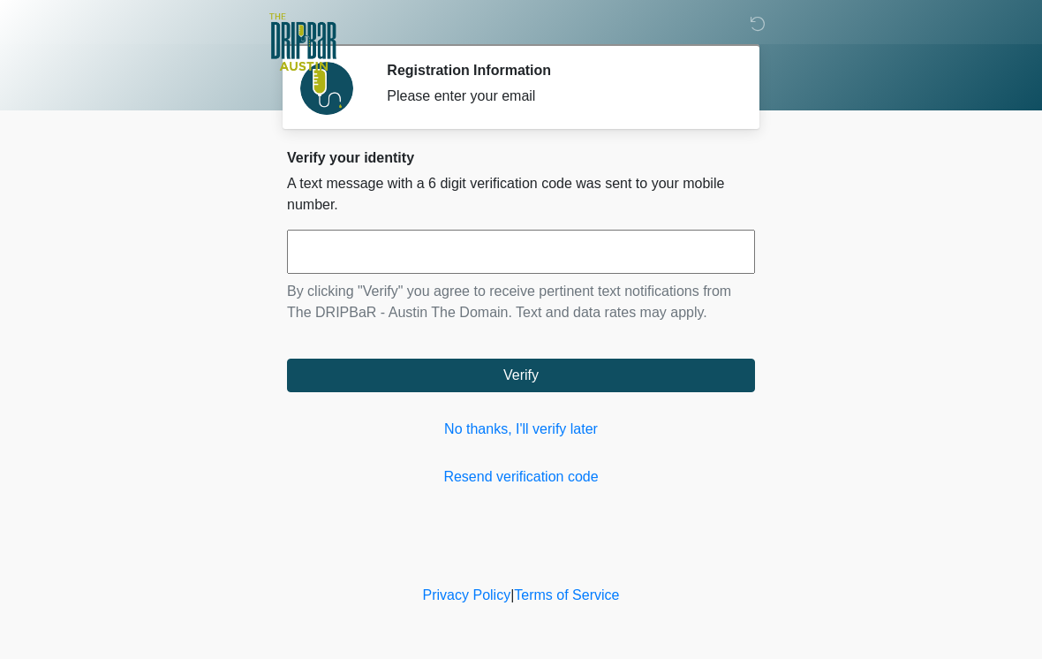
click at [364, 247] on input "text" at bounding box center [521, 252] width 468 height 44
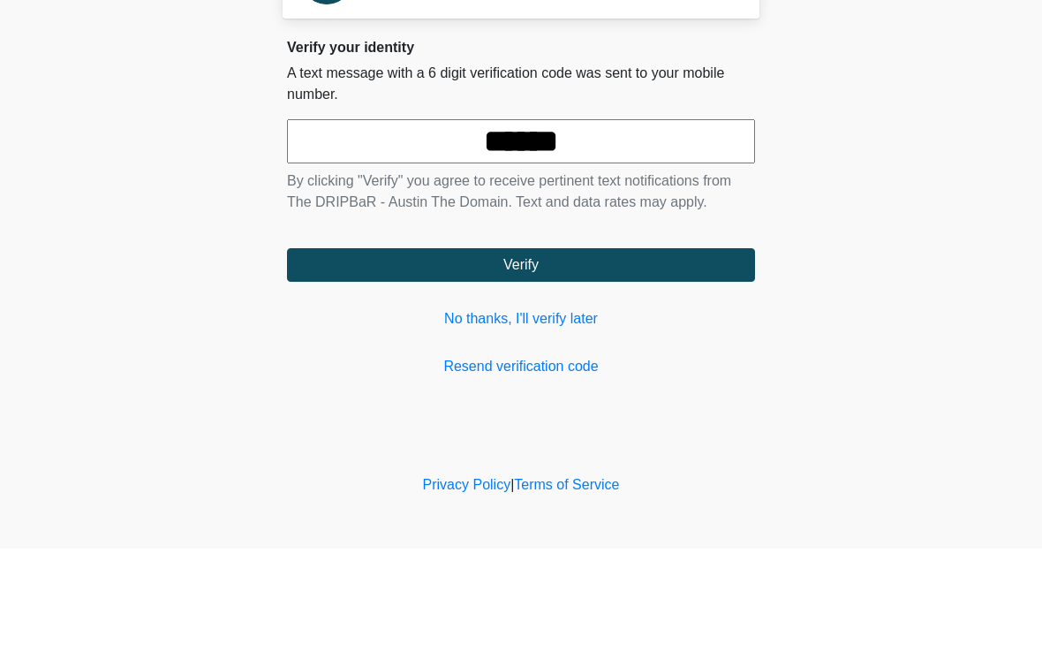
type input "******"
click at [533, 358] on button "Verify" at bounding box center [521, 375] width 468 height 34
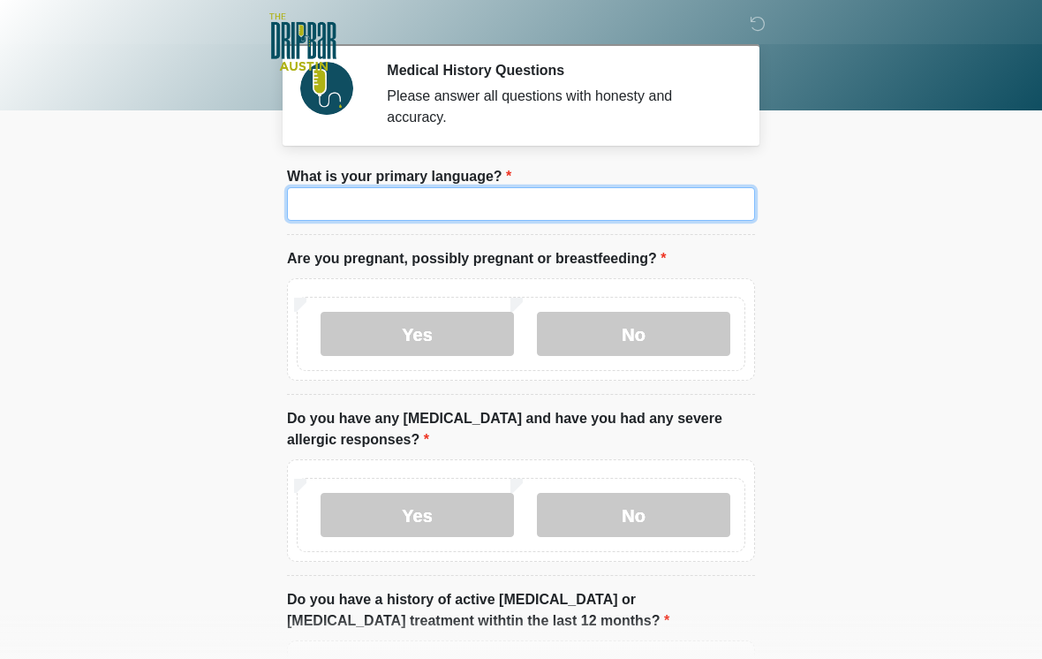
click at [354, 197] on input "What is your primary language?" at bounding box center [521, 204] width 468 height 34
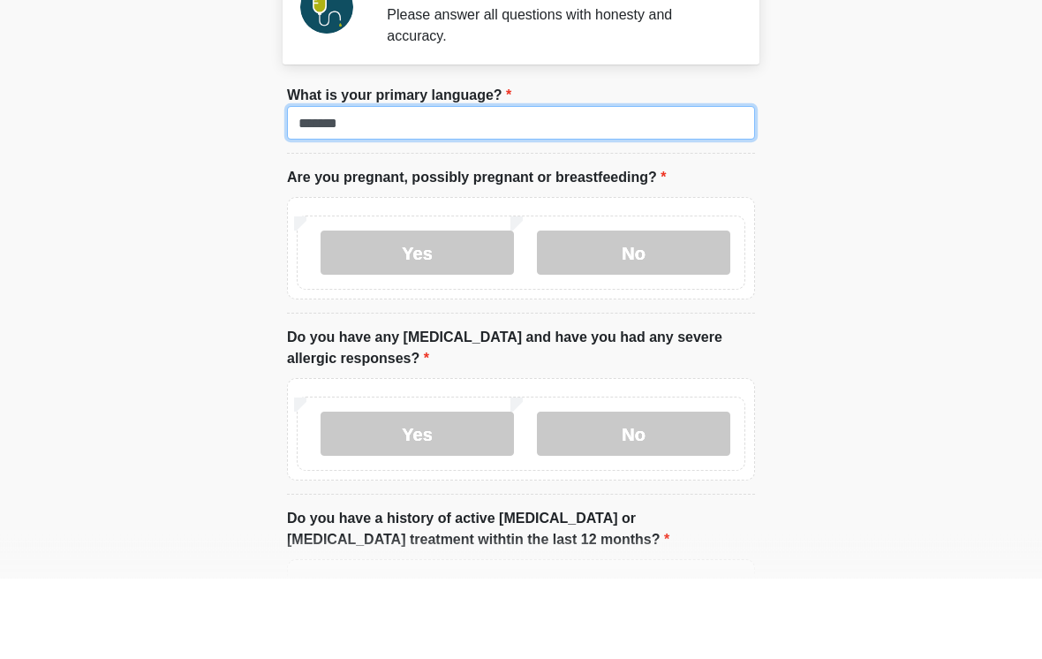
type input "*******"
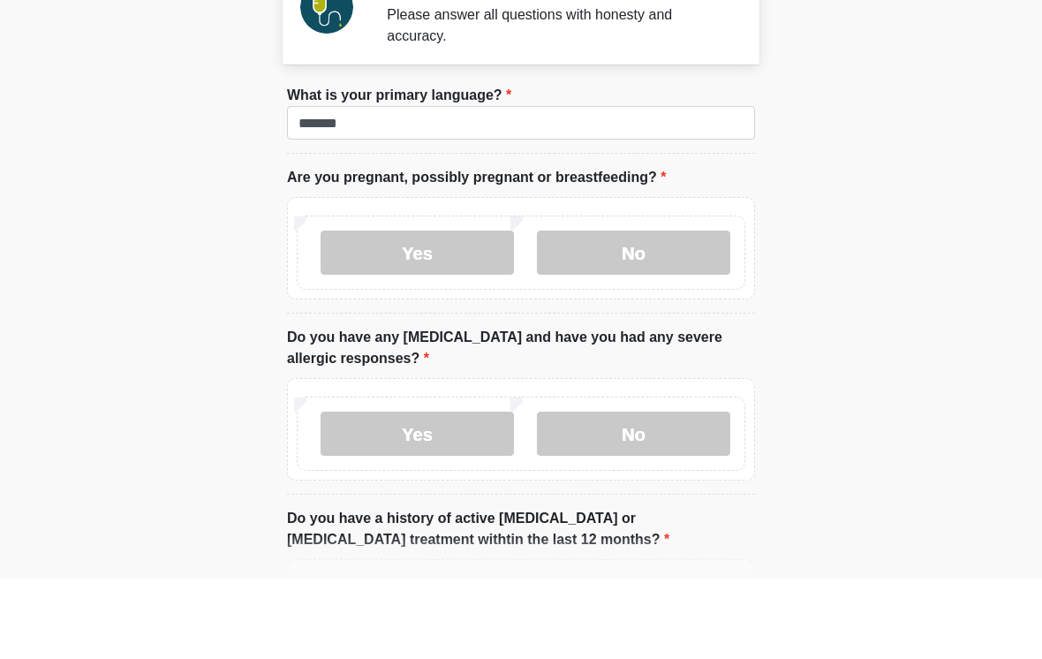
click at [645, 312] on label "No" at bounding box center [633, 334] width 193 height 44
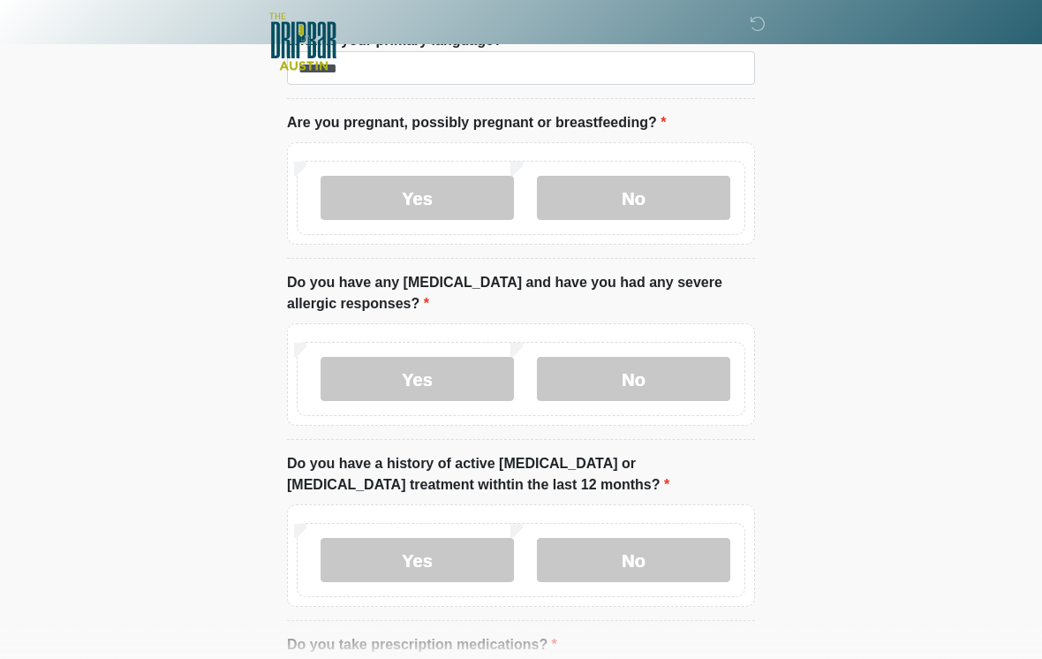
scroll to position [138, 0]
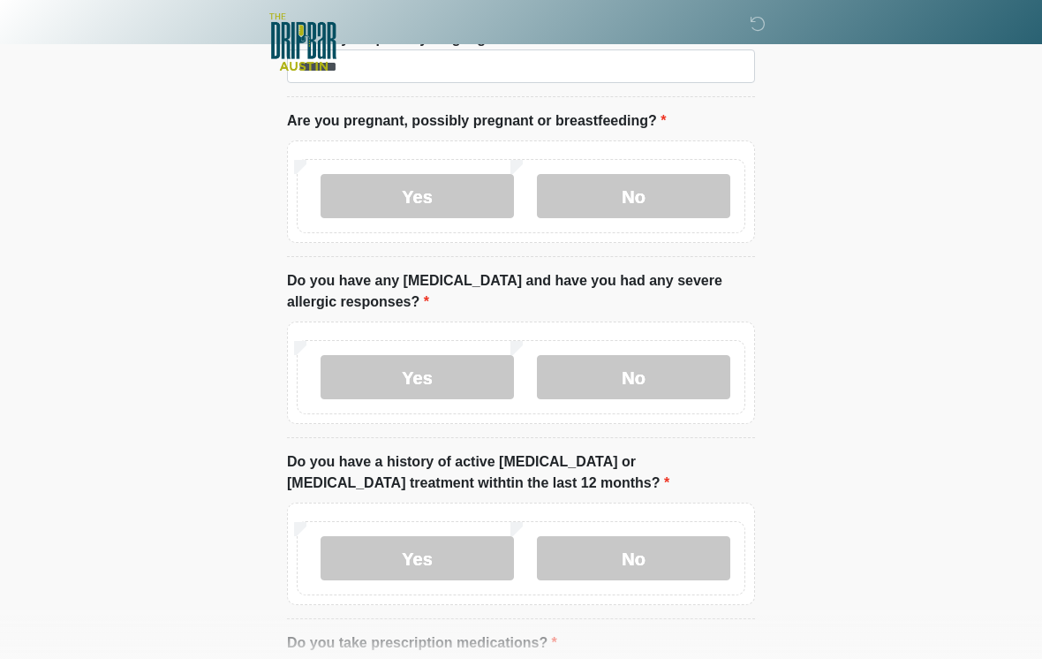
click at [649, 377] on label "No" at bounding box center [633, 377] width 193 height 44
click at [624, 554] on label "No" at bounding box center [633, 558] width 193 height 44
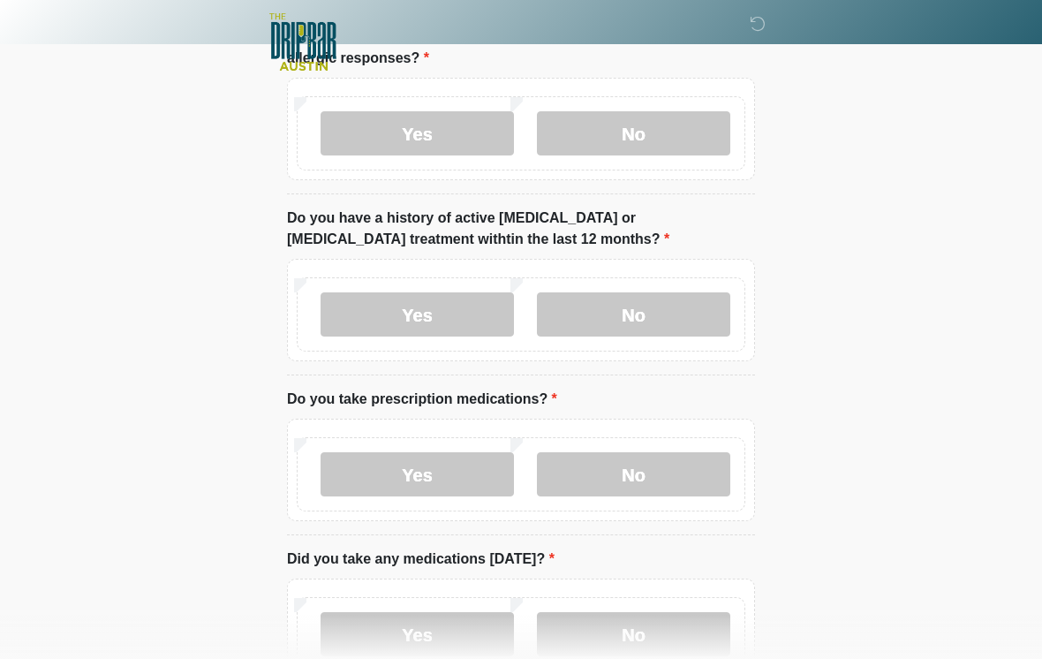
click at [628, 455] on label "No" at bounding box center [633, 474] width 193 height 44
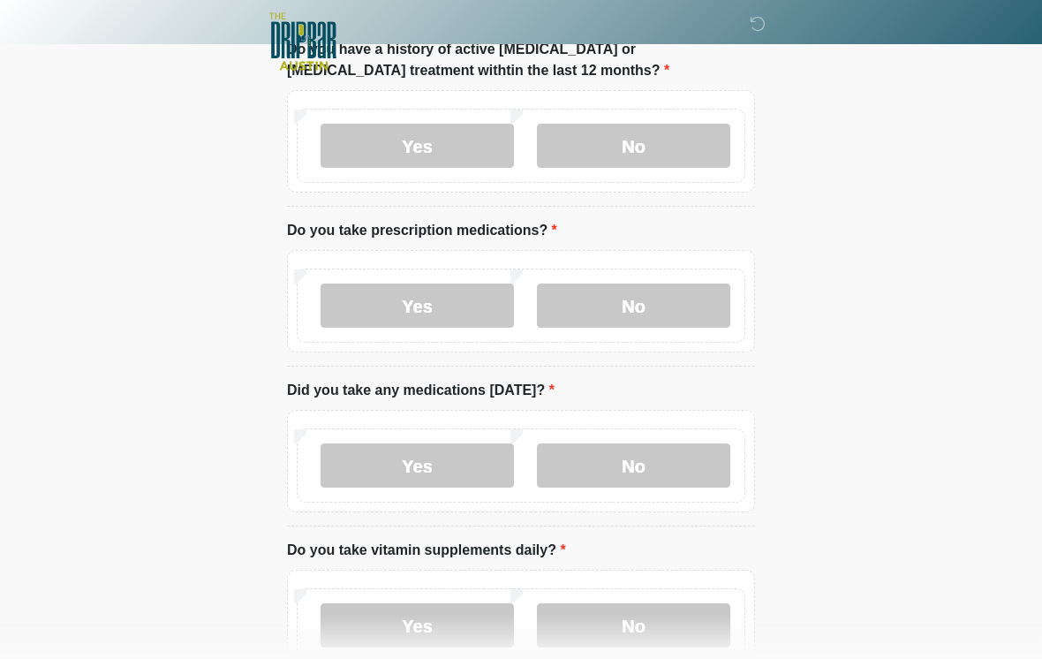
click at [625, 455] on label "No" at bounding box center [633, 466] width 193 height 44
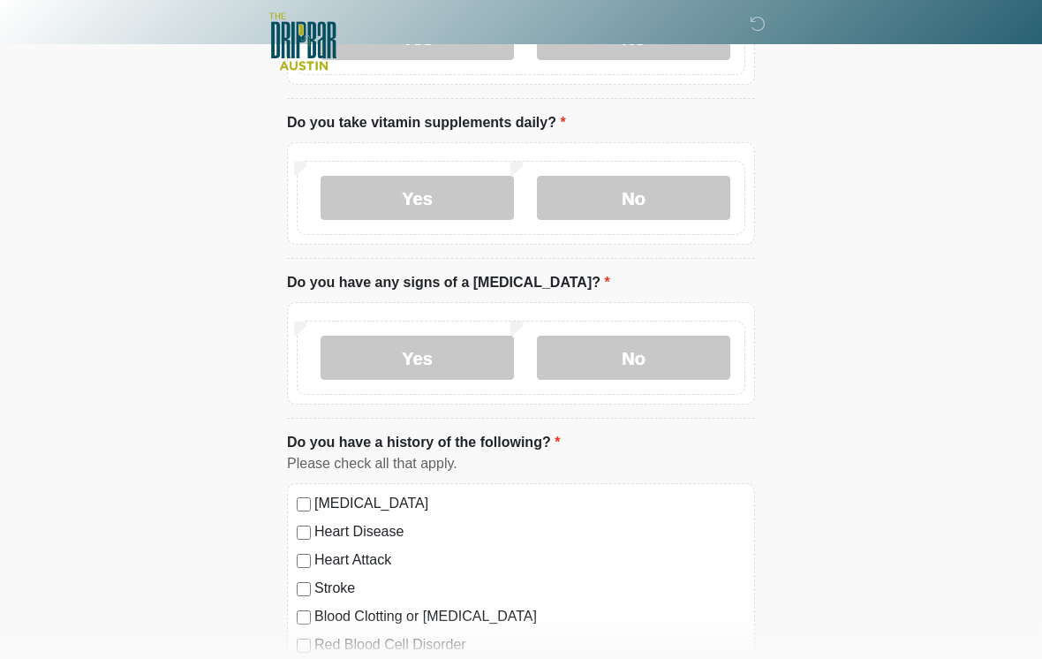
click at [637, 190] on label "No" at bounding box center [633, 199] width 193 height 44
click at [624, 358] on label "No" at bounding box center [633, 358] width 193 height 44
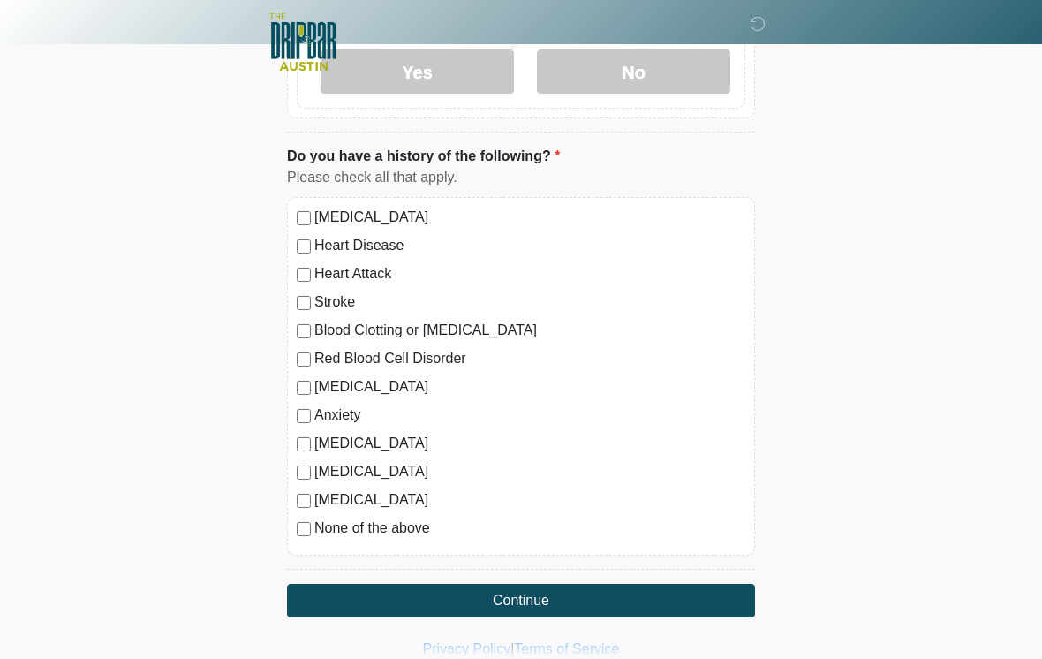
scroll to position [1286, 0]
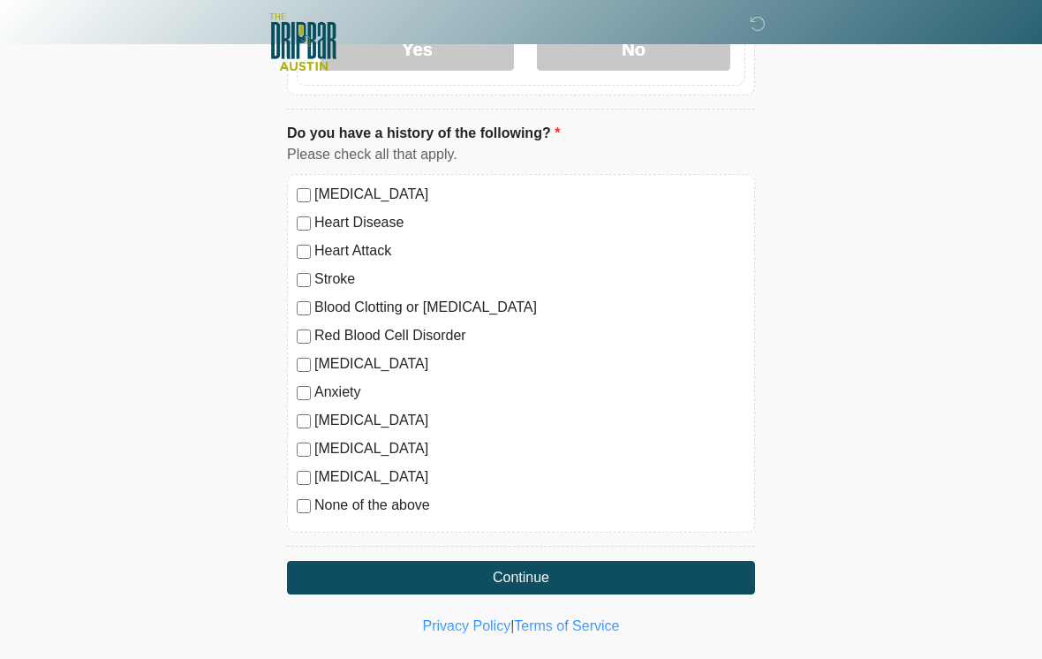
click at [293, 502] on div "High Blood Pressure Heart Disease Heart Attack Stroke Blood Clotting or Bleedin…" at bounding box center [521, 353] width 468 height 358
click at [297, 509] on div "None of the above" at bounding box center [521, 504] width 449 height 21
click at [316, 494] on label "None of the above" at bounding box center [529, 504] width 431 height 21
click at [557, 568] on button "Continue" at bounding box center [521, 578] width 468 height 34
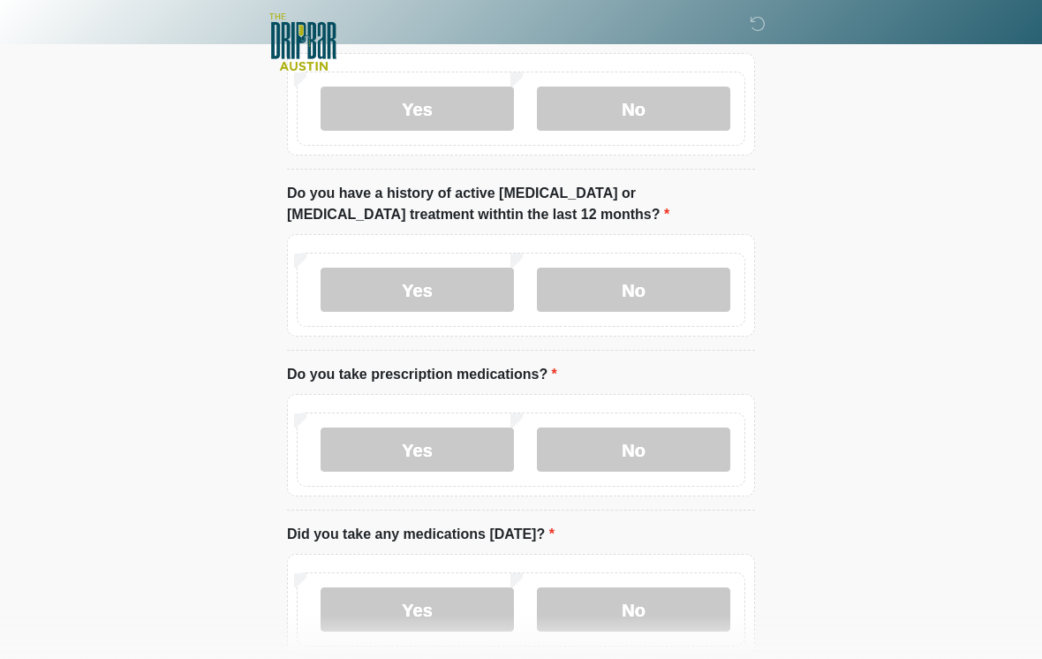
scroll to position [0, 0]
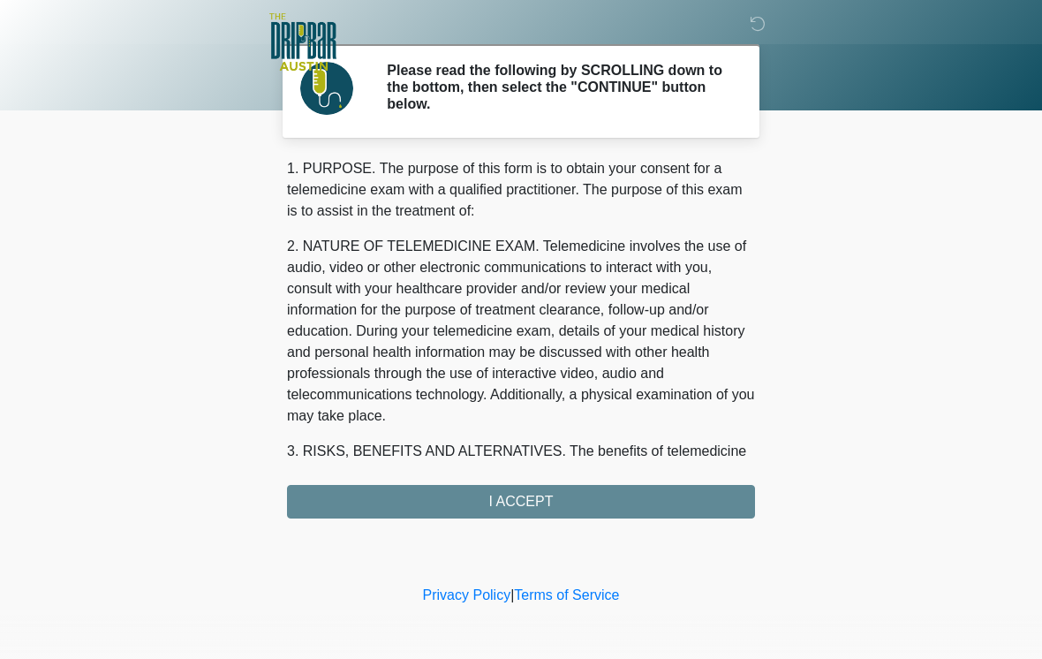
click at [517, 501] on div "1. PURPOSE. The purpose of this form is to obtain your consent for a telemedici…" at bounding box center [521, 338] width 468 height 360
click at [568, 498] on div "1. PURPOSE. The purpose of this form is to obtain your consent for a telemedici…" at bounding box center [521, 338] width 468 height 360
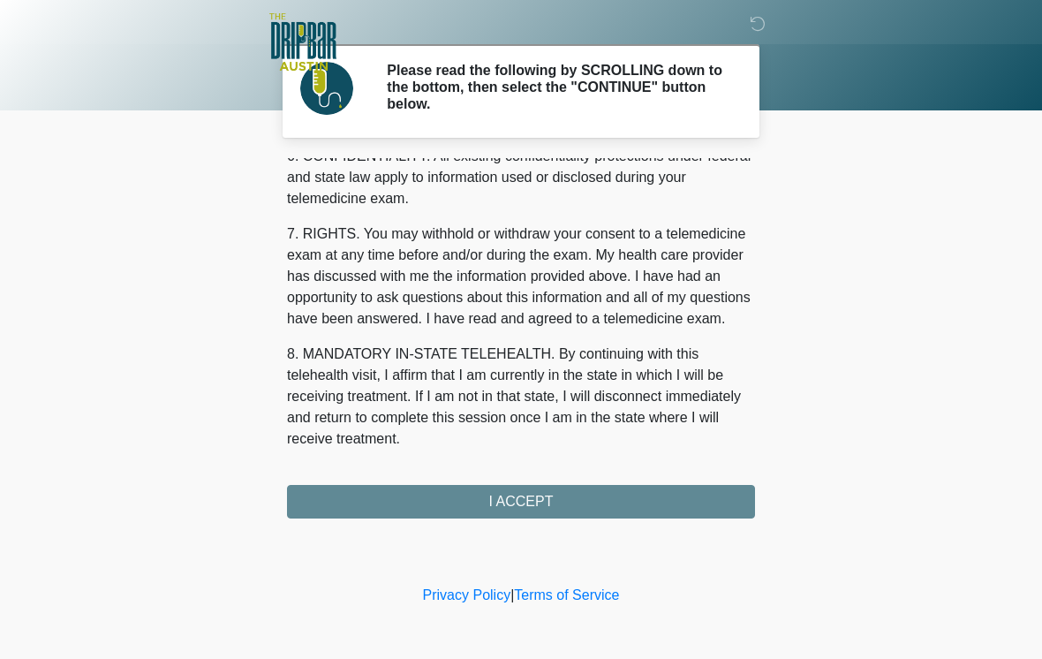
click at [518, 492] on div "1. PURPOSE. The purpose of this form is to obtain your consent for a telemedici…" at bounding box center [521, 338] width 468 height 360
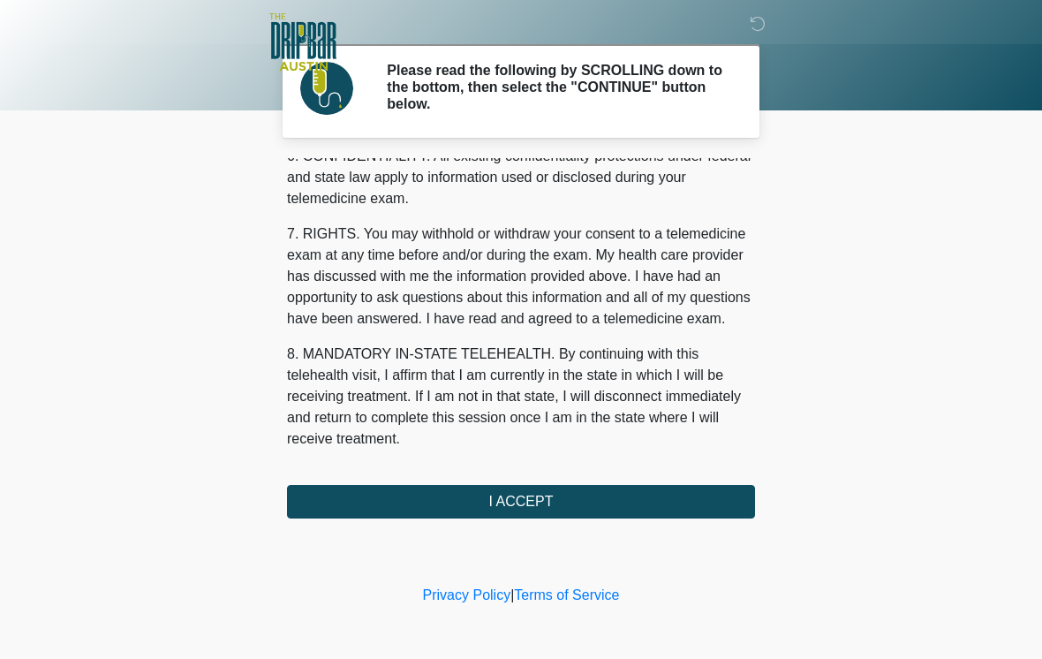
scroll to position [740, 0]
click at [534, 479] on div "1. PURPOSE. The purpose of this form is to obtain your consent for a telemedici…" at bounding box center [521, 338] width 468 height 360
click at [560, 504] on button "I ACCEPT" at bounding box center [521, 502] width 468 height 34
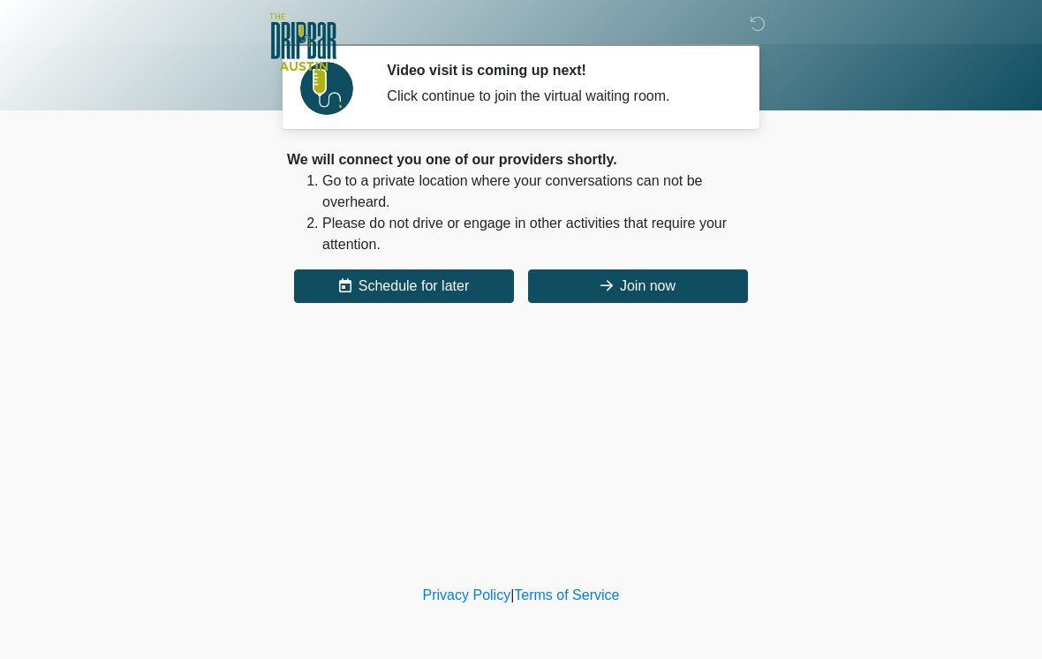
click at [634, 280] on button "Join now" at bounding box center [638, 286] width 220 height 34
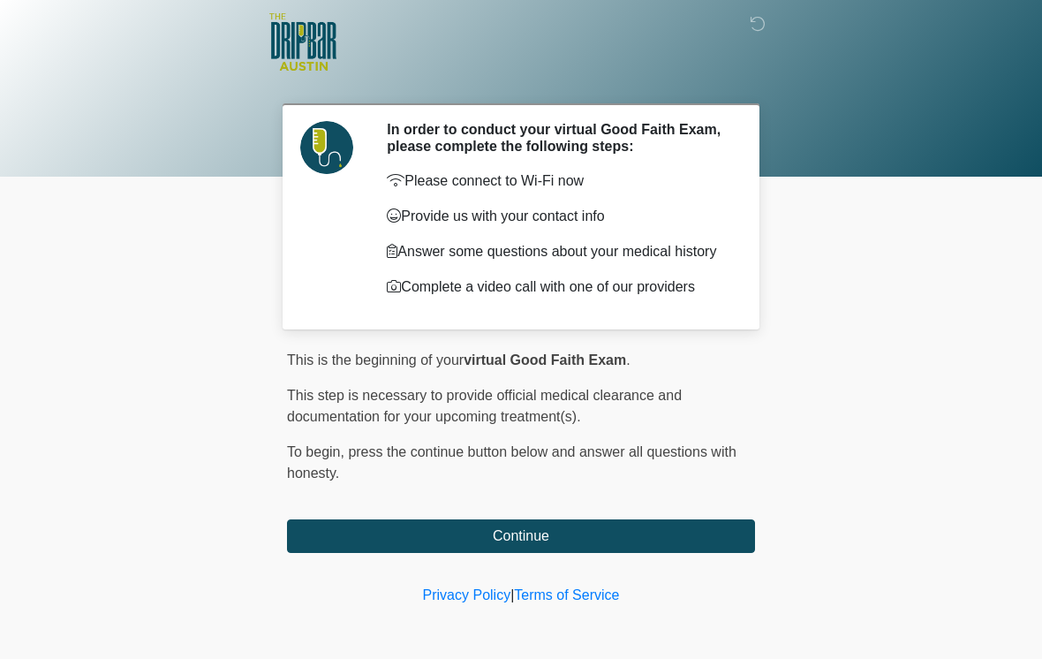
click at [667, 532] on button "Continue" at bounding box center [521, 536] width 468 height 34
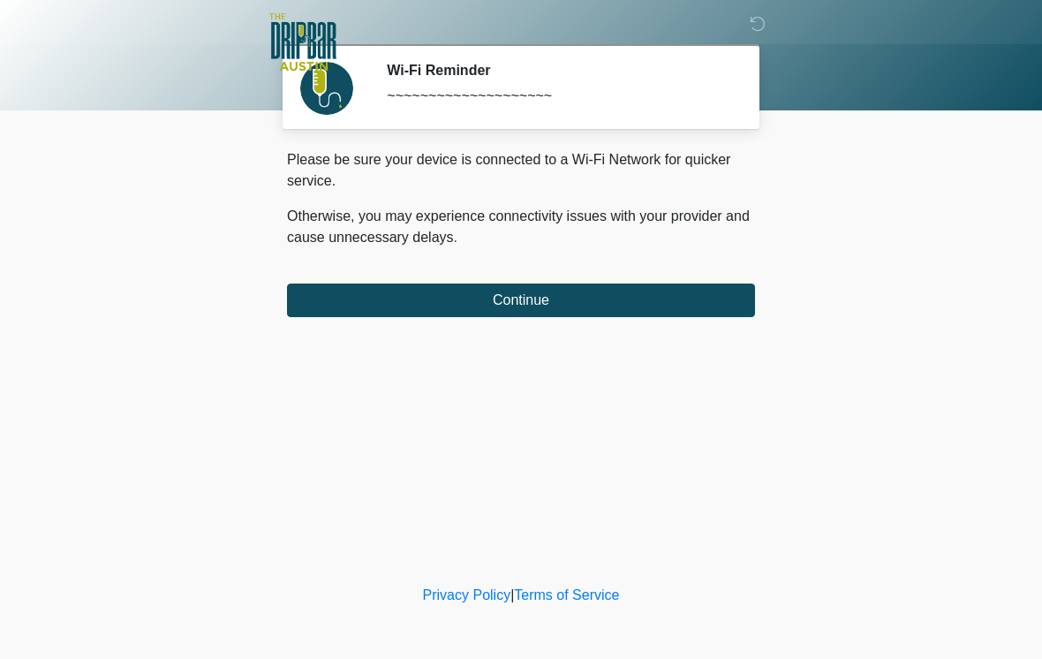
click at [657, 280] on div "Please be sure your device is connected to a Wi-Fi Network for quicker service.…" at bounding box center [521, 233] width 468 height 168
click at [662, 292] on button "Continue" at bounding box center [521, 300] width 468 height 34
